Goal: Browse casually: Explore the website without a specific task or goal

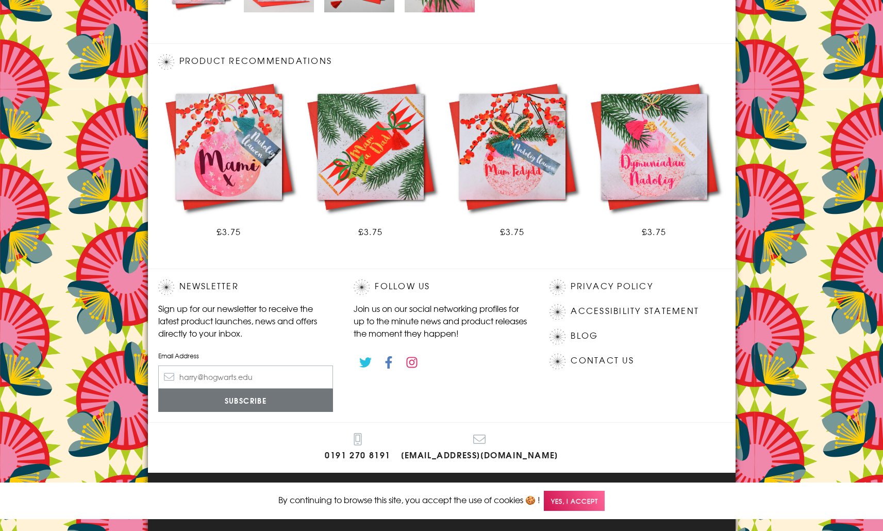
scroll to position [533, 0]
